Goal: Task Accomplishment & Management: Use online tool/utility

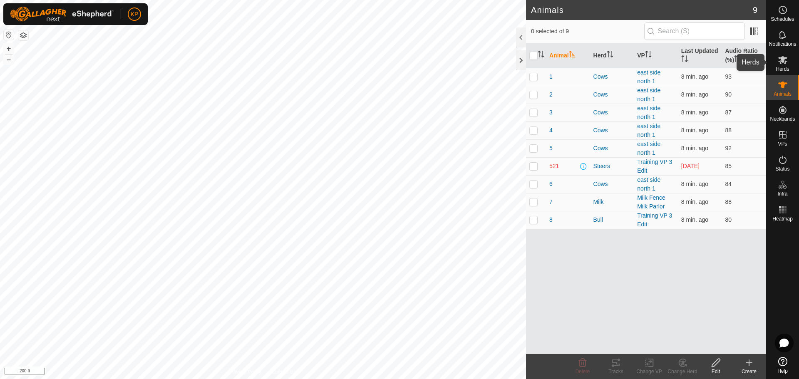
click at [785, 62] on icon at bounding box center [782, 60] width 9 height 8
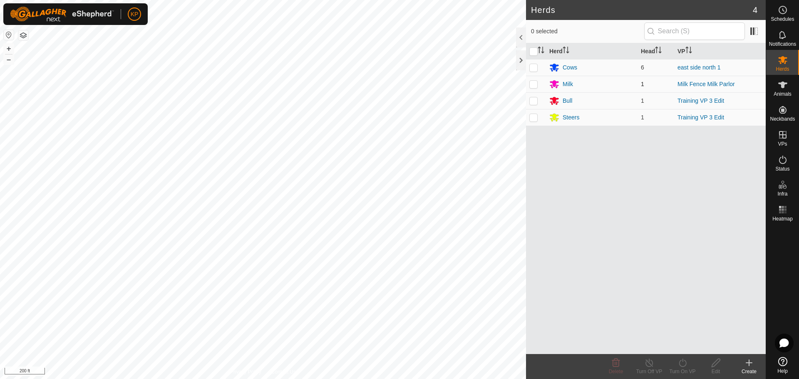
click at [533, 84] on p-checkbox at bounding box center [533, 84] width 8 height 7
checkbox input "true"
click at [686, 365] on icon at bounding box center [682, 363] width 10 height 10
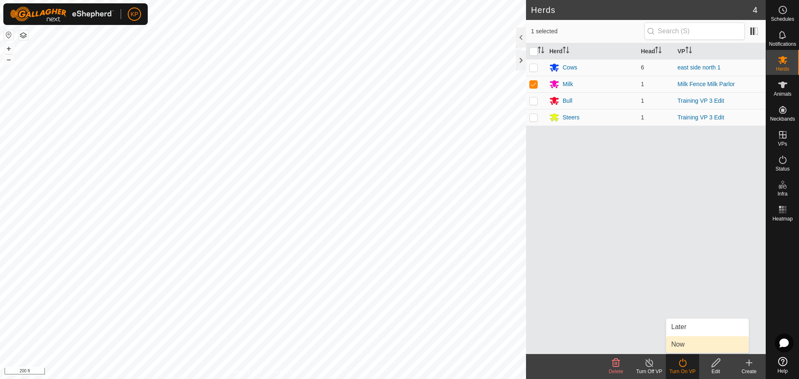
click at [684, 342] on link "Now" at bounding box center [707, 344] width 82 height 17
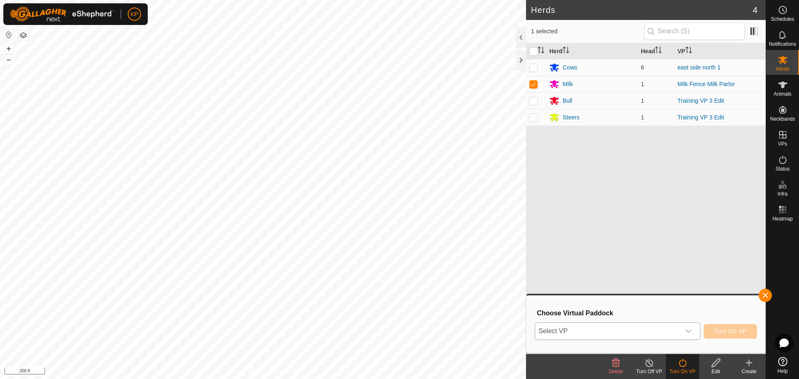
click at [664, 331] on span "Select VP" at bounding box center [607, 331] width 145 height 17
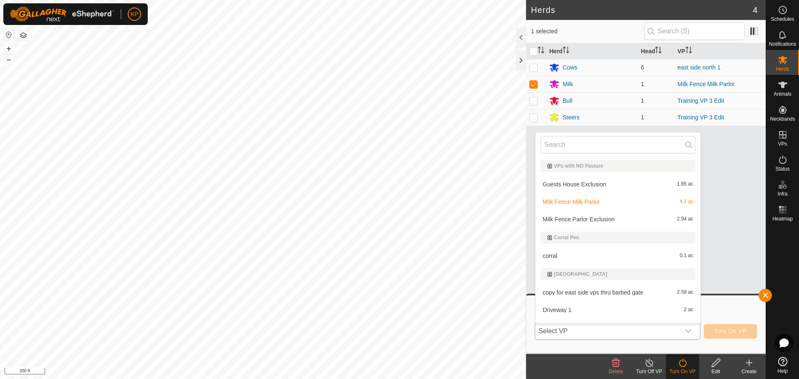
scroll to position [12, 0]
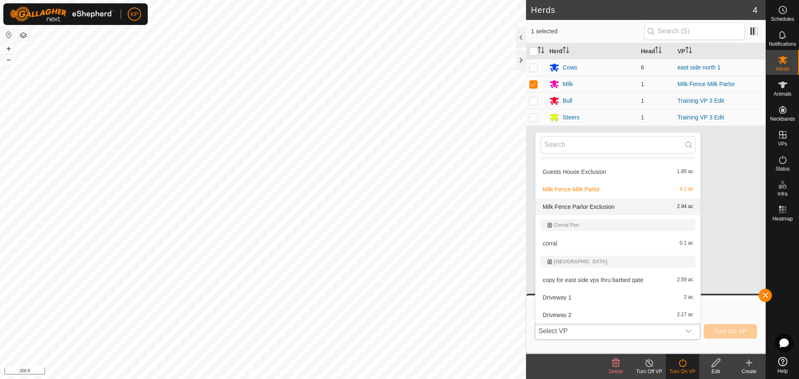
click at [616, 206] on li "Milk Fence Parlor Exclusion 2.94 ac" at bounding box center [617, 206] width 165 height 17
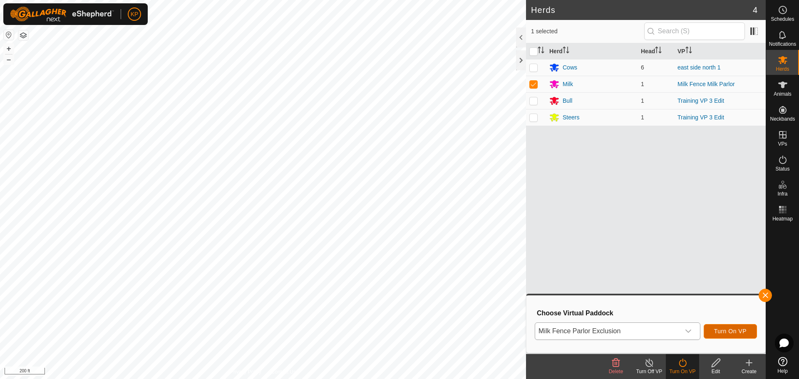
click at [727, 332] on span "Turn On VP" at bounding box center [730, 331] width 32 height 7
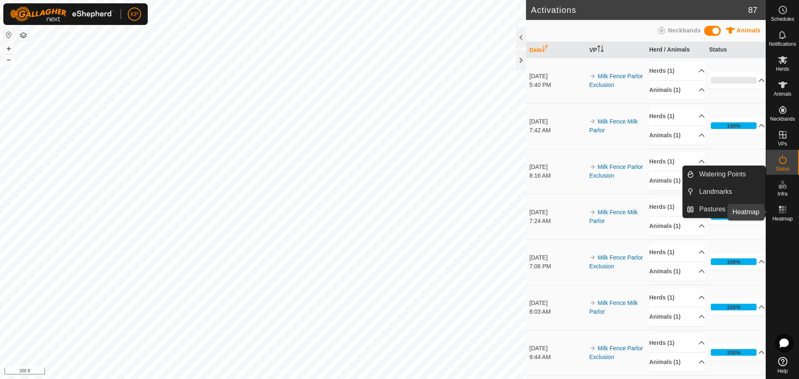
click at [787, 213] on icon at bounding box center [783, 210] width 10 height 10
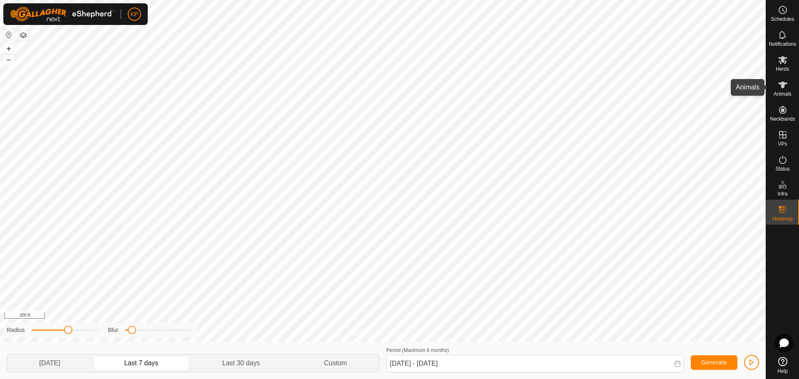
click at [783, 88] on icon at bounding box center [783, 85] width 10 height 10
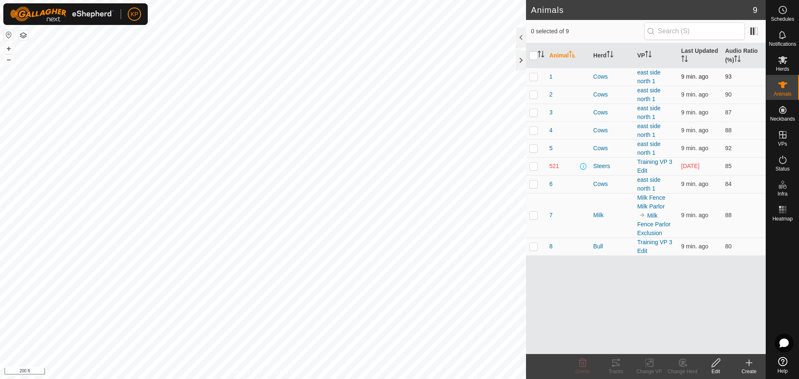
click at [533, 77] on p-checkbox at bounding box center [533, 76] width 8 height 7
checkbox input "true"
click at [534, 97] on p-checkbox at bounding box center [533, 94] width 8 height 7
checkbox input "true"
click at [535, 116] on p-tablecheckbox at bounding box center [533, 112] width 8 height 7
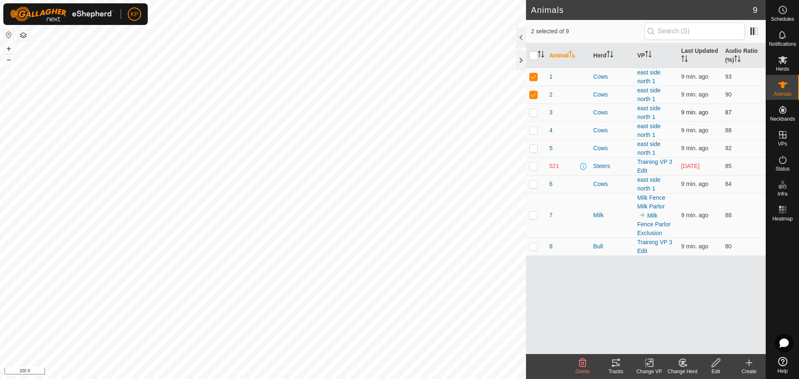
checkbox input "true"
click at [532, 134] on td at bounding box center [536, 130] width 20 height 18
checkbox input "true"
click at [535, 150] on p-checkbox at bounding box center [533, 148] width 8 height 7
checkbox input "true"
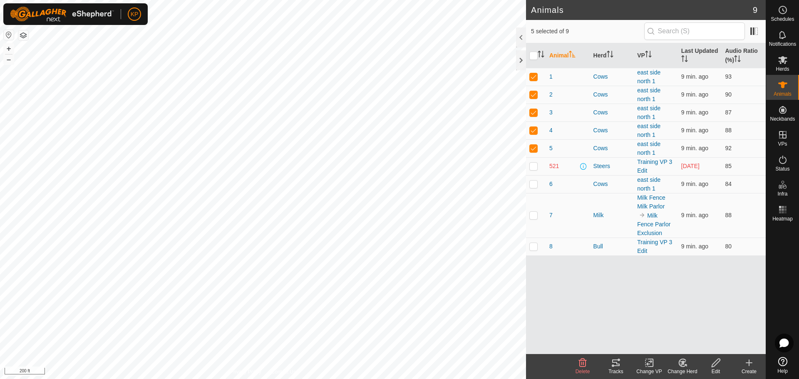
drag, startPoint x: 535, startPoint y: 186, endPoint x: 573, endPoint y: 270, distance: 92.2
click at [537, 188] on td at bounding box center [536, 184] width 20 height 18
checkbox input "true"
click at [617, 367] on icon at bounding box center [616, 363] width 10 height 10
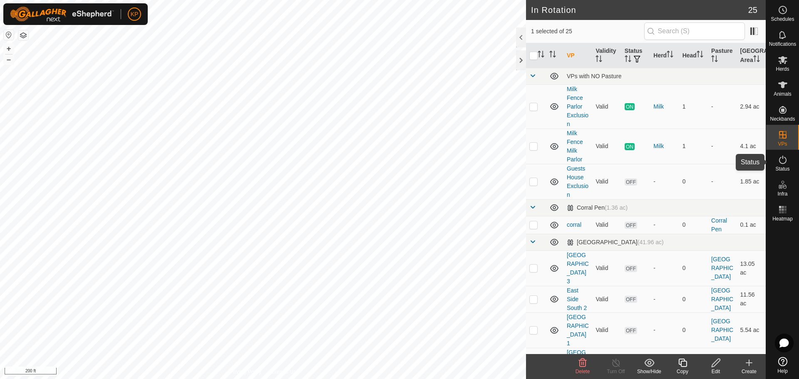
click at [779, 160] on icon at bounding box center [782, 160] width 7 height 8
